Goal: Use online tool/utility: Utilize a website feature to perform a specific function

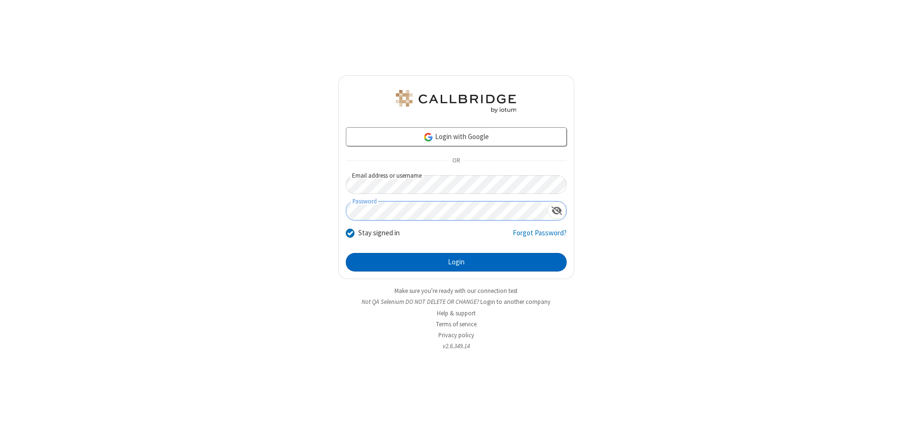
click at [456, 262] on button "Login" at bounding box center [456, 262] width 221 height 19
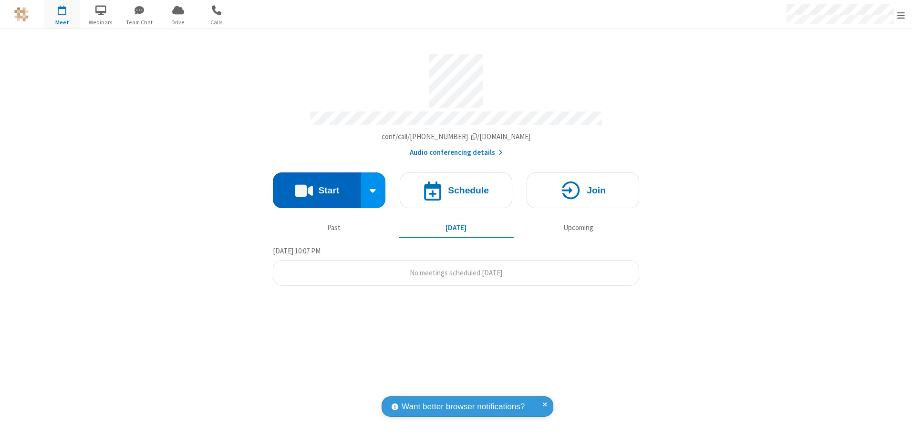
click at [317, 187] on button "Start" at bounding box center [317, 191] width 88 height 36
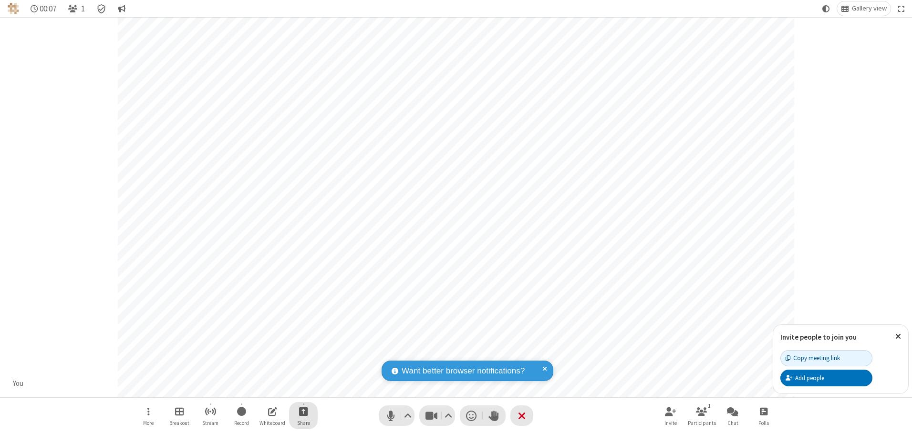
click at [303, 411] on span "Start sharing" at bounding box center [303, 412] width 9 height 12
click at [265, 372] on span "Present files & media" at bounding box center [264, 372] width 11 height 8
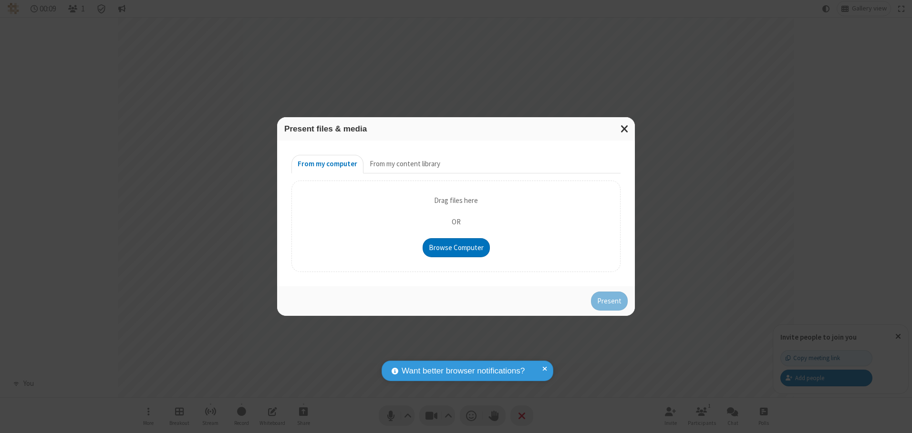
type input "C:\fakepath\doc_test.docx"
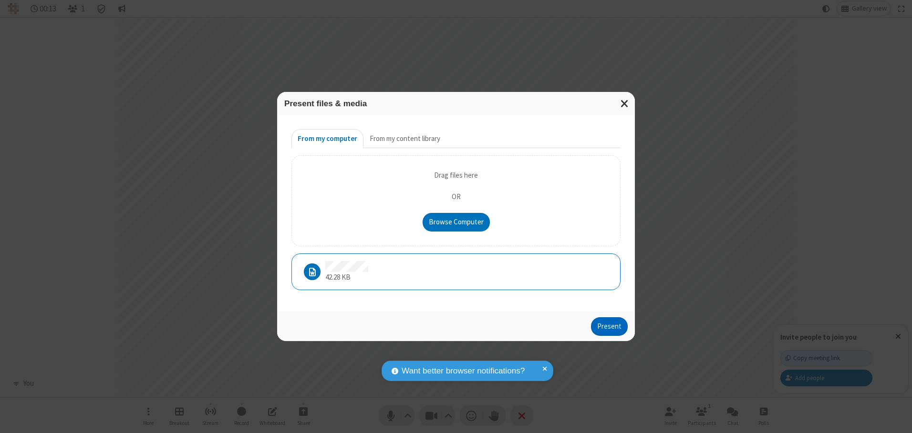
click at [610, 327] on button "Present" at bounding box center [609, 327] width 37 height 19
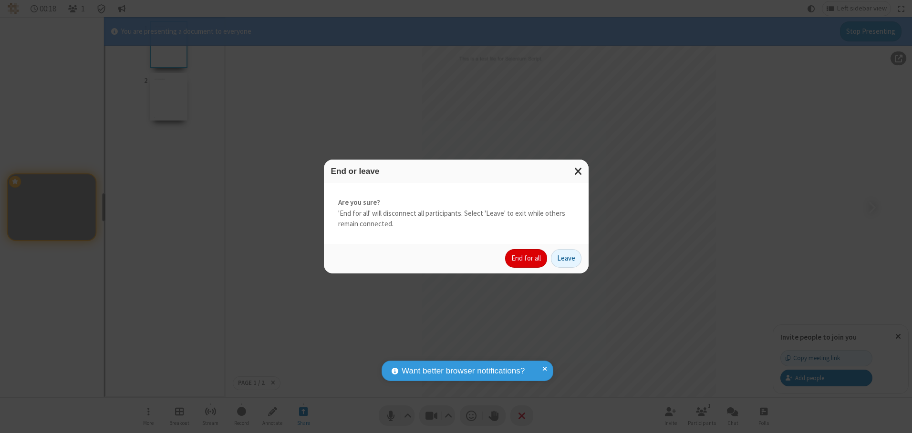
click at [526, 258] on button "End for all" at bounding box center [526, 258] width 42 height 19
